Goal: Task Accomplishment & Management: Use online tool/utility

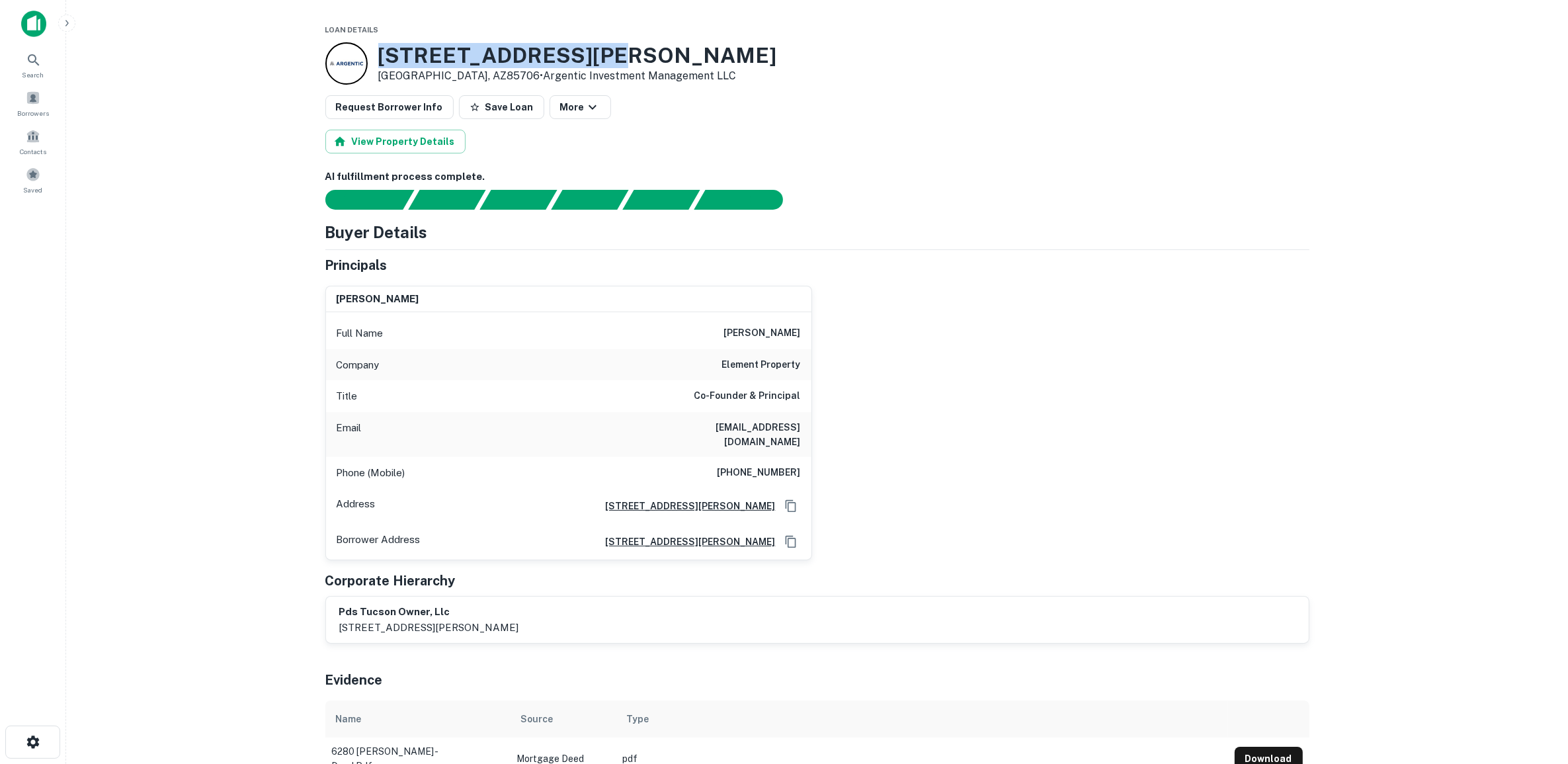
drag, startPoint x: 379, startPoint y: 51, endPoint x: 673, endPoint y: 64, distance: 294.3
click at [673, 64] on div "6280 S CAMPBELL AVE Tucson, AZ85706 • Argentic Investment Management LLC" at bounding box center [817, 64] width 984 height 43
copy h3 "6280 S CAMPBELL AVE"
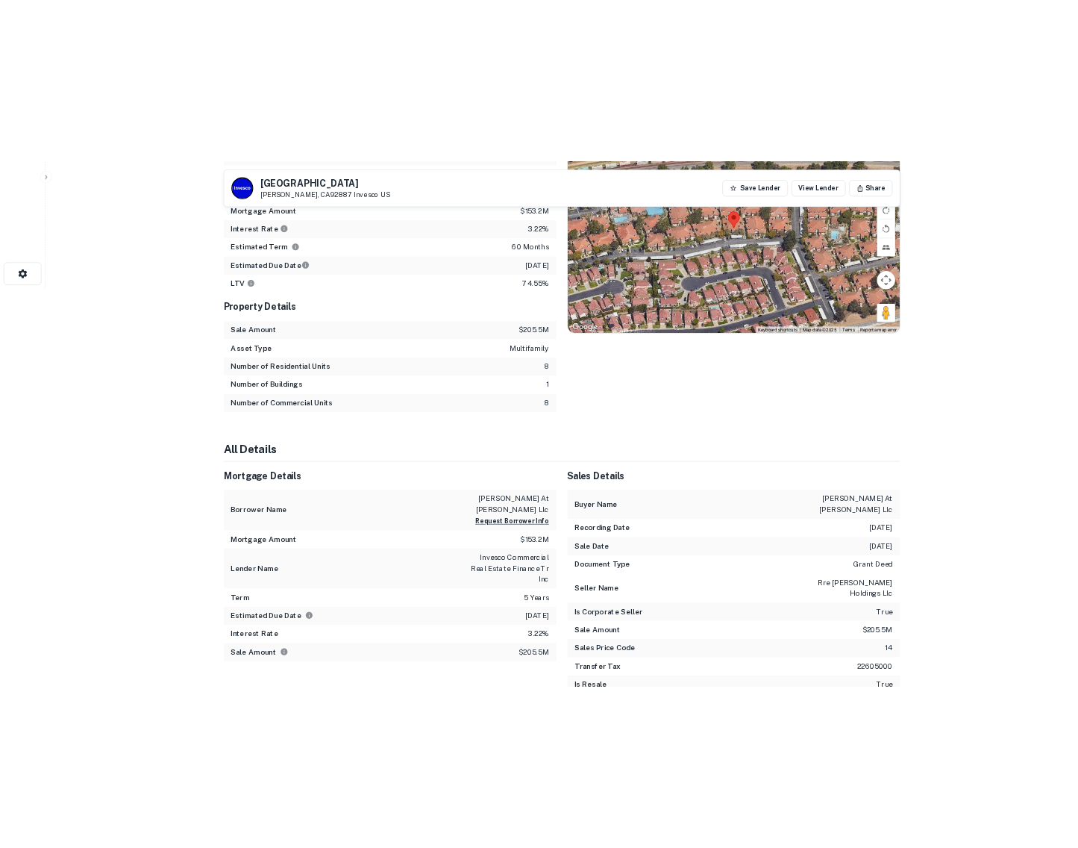
scroll to position [466, 0]
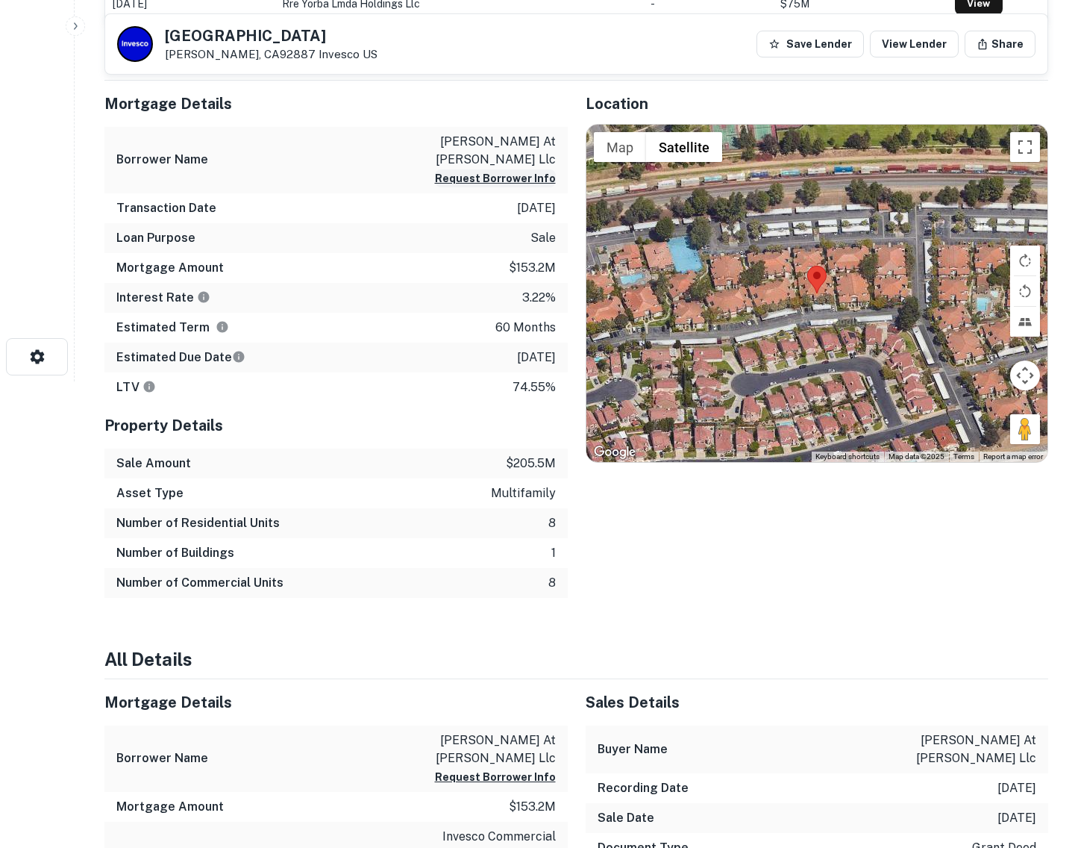
click at [502, 180] on button "Request Borrower Info" at bounding box center [495, 178] width 121 height 18
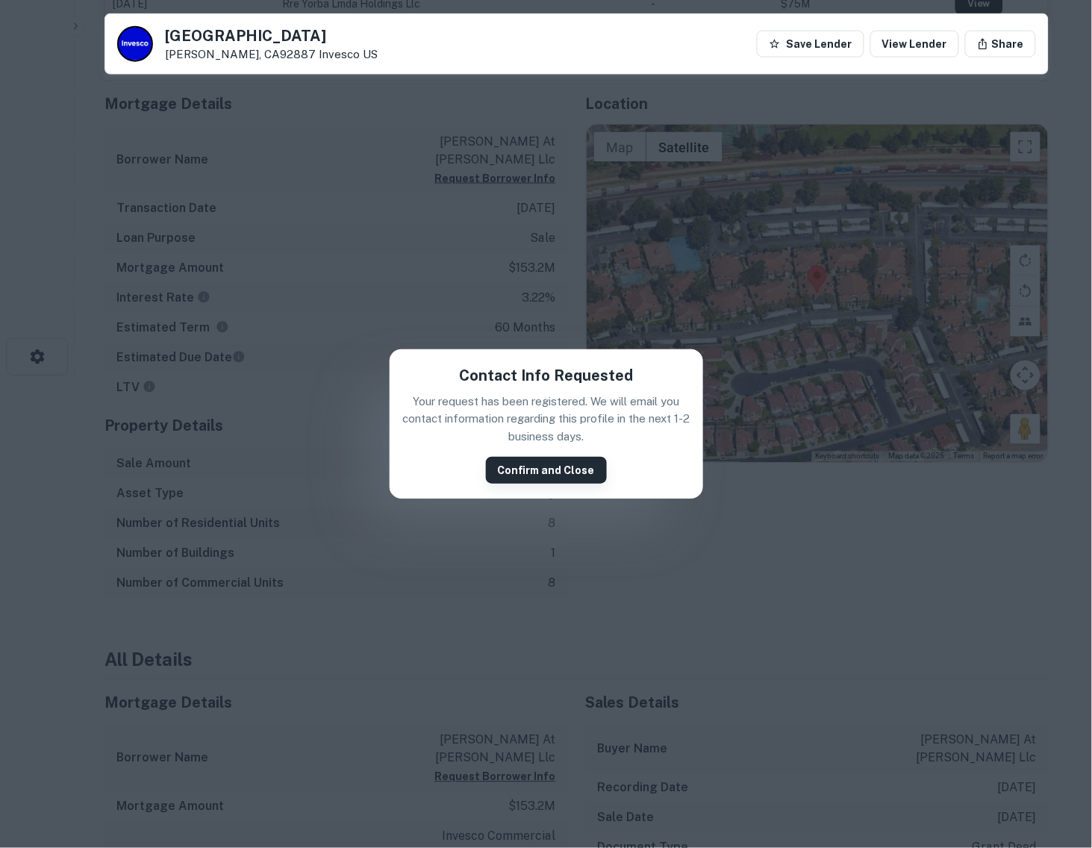
click at [536, 467] on button "Confirm and Close" at bounding box center [546, 470] width 121 height 27
